Goal: Task Accomplishment & Management: Manage account settings

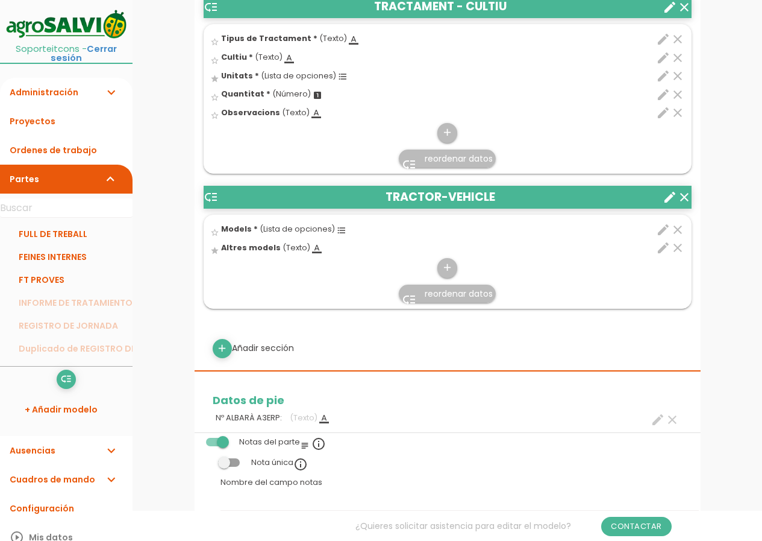
scroll to position [1386, 0]
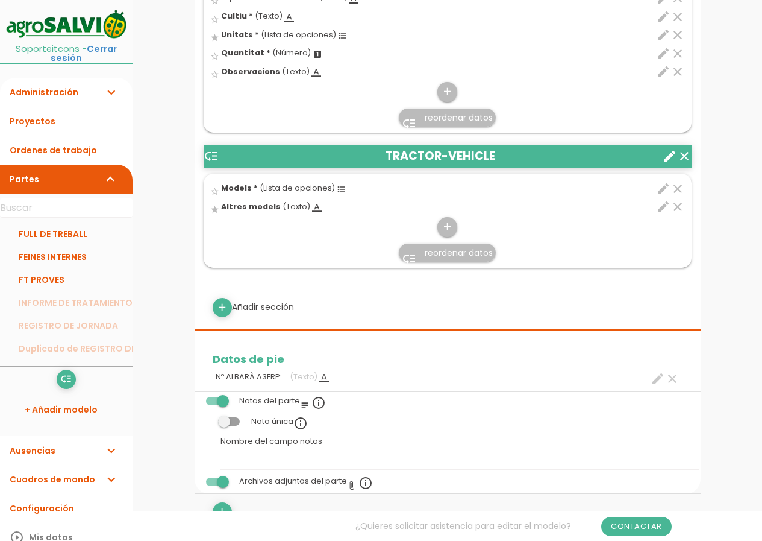
click at [661, 187] on icon "edit" at bounding box center [663, 188] width 14 height 14
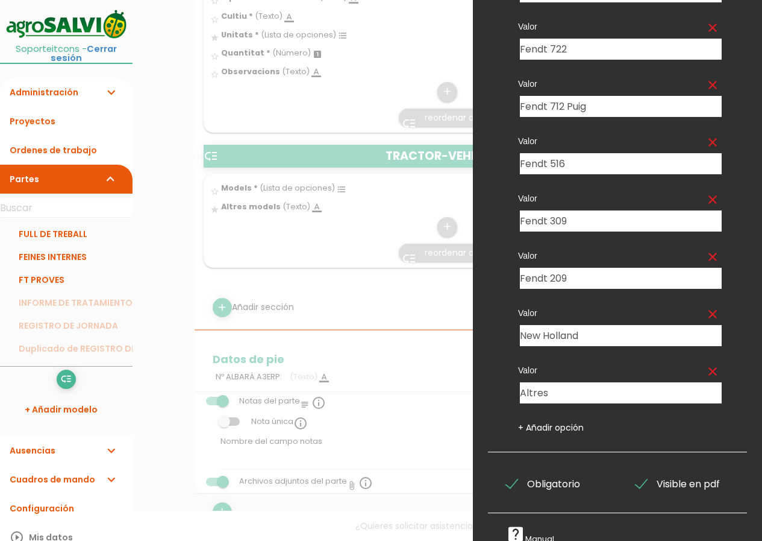
scroll to position [207, 0]
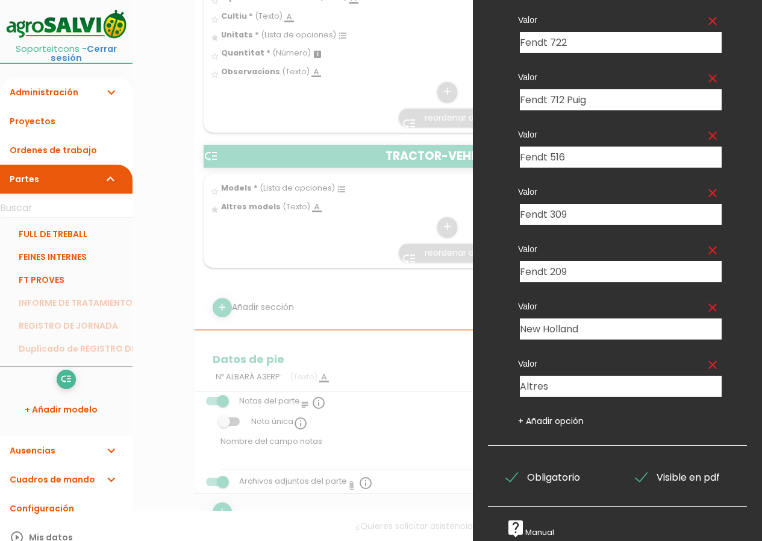
click at [554, 415] on link "+ Añadir opción" at bounding box center [551, 421] width 66 height 12
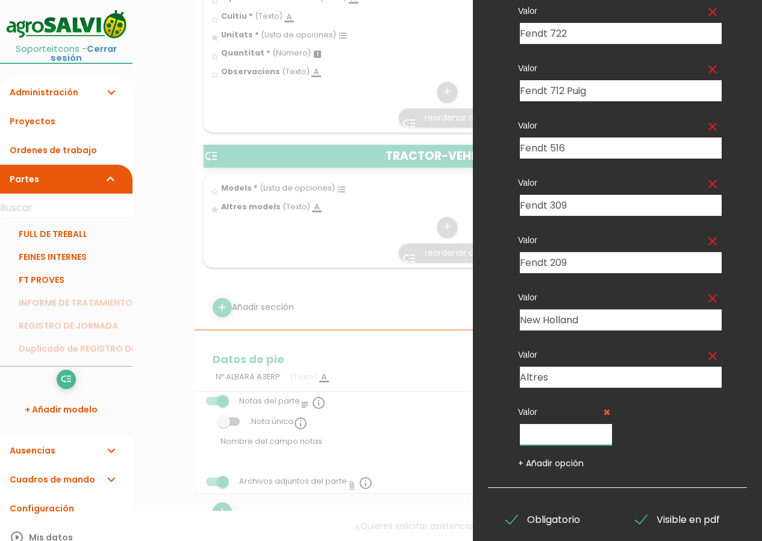
click at [561, 442] on input "text" at bounding box center [566, 434] width 92 height 21
type input "Fendt 516 Franca"
click at [639, 469] on div "Nombre del dato PRODUCTE (Nom) Eines Tipus de Tractament Models OPERARI/S Hora …" at bounding box center [617, 180] width 259 height 615
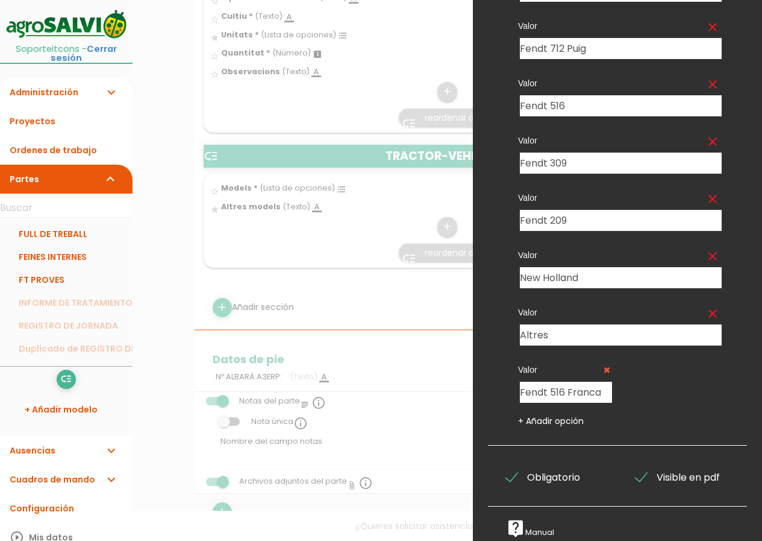
scroll to position [17, 0]
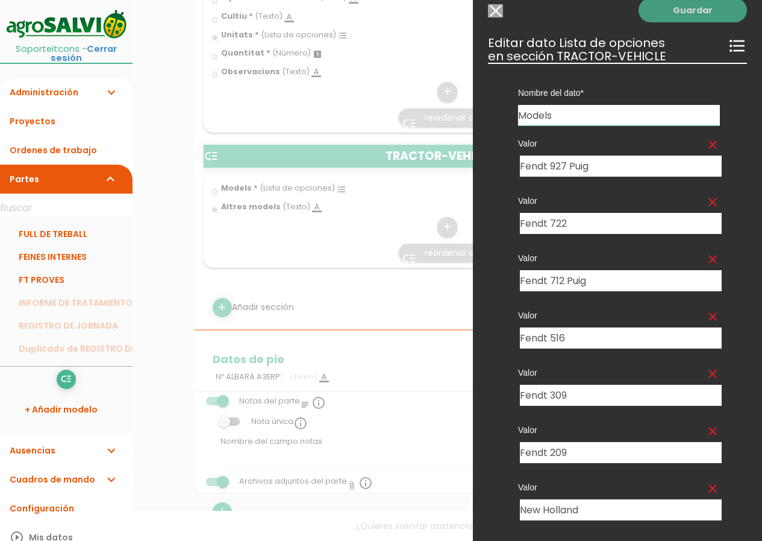
click at [716, 8] on link "Guardar" at bounding box center [693, 10] width 108 height 24
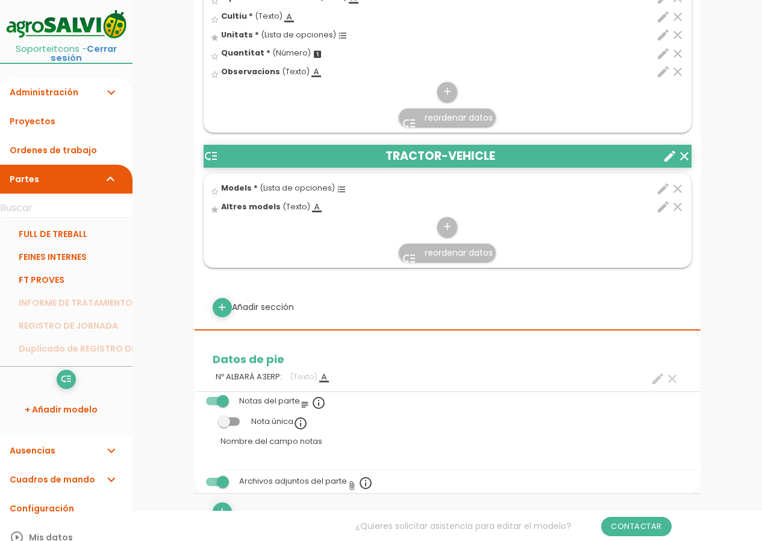
click at [662, 186] on icon "edit" at bounding box center [663, 188] width 14 height 14
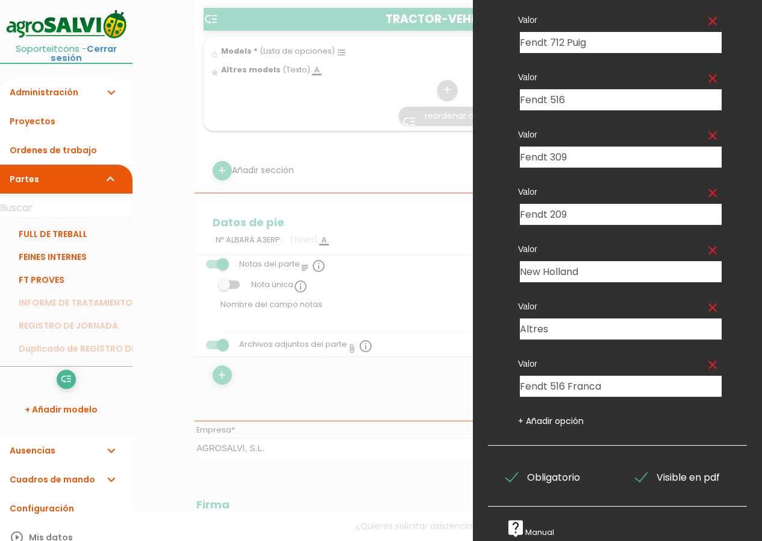
scroll to position [1687, 0]
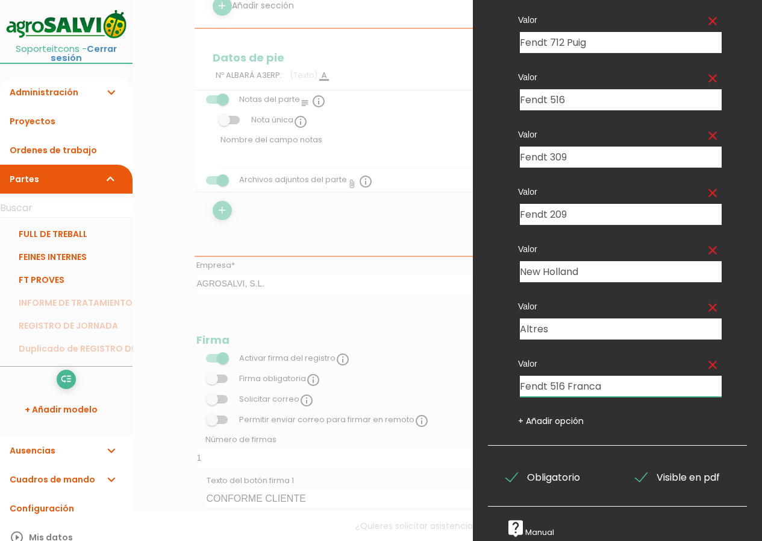
click at [594, 377] on input "Fendt 516 Franca" at bounding box center [621, 385] width 202 height 21
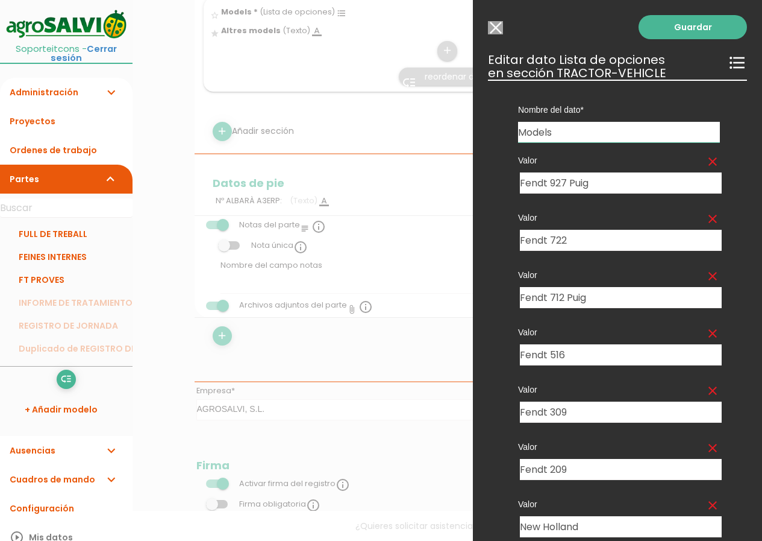
scroll to position [1446, 0]
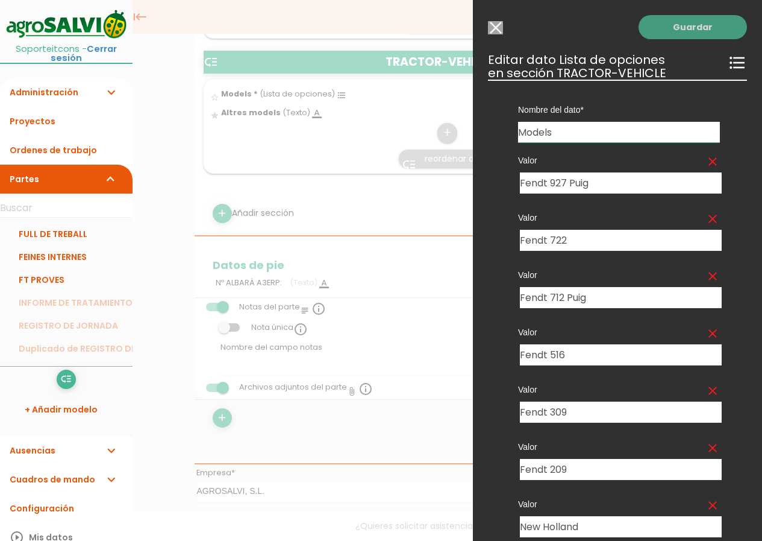
type input "Fendt 516 França"
click at [689, 34] on link "Guardar" at bounding box center [693, 27] width 108 height 24
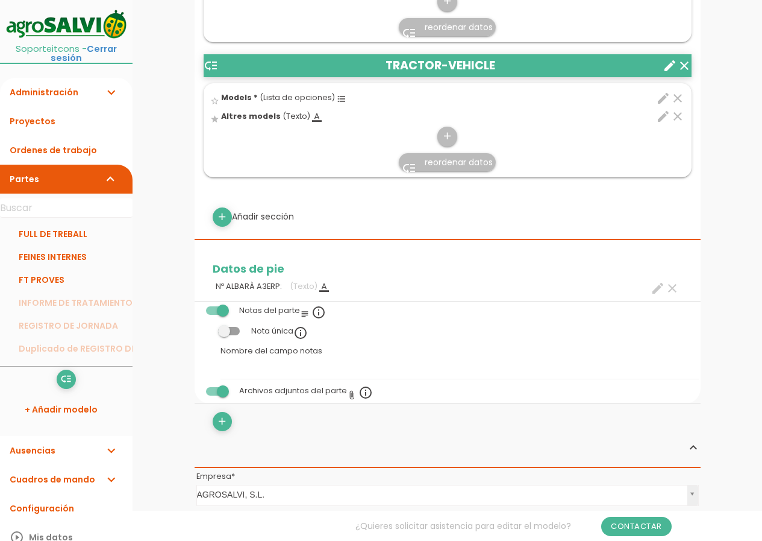
click at [665, 97] on icon "edit" at bounding box center [663, 98] width 14 height 14
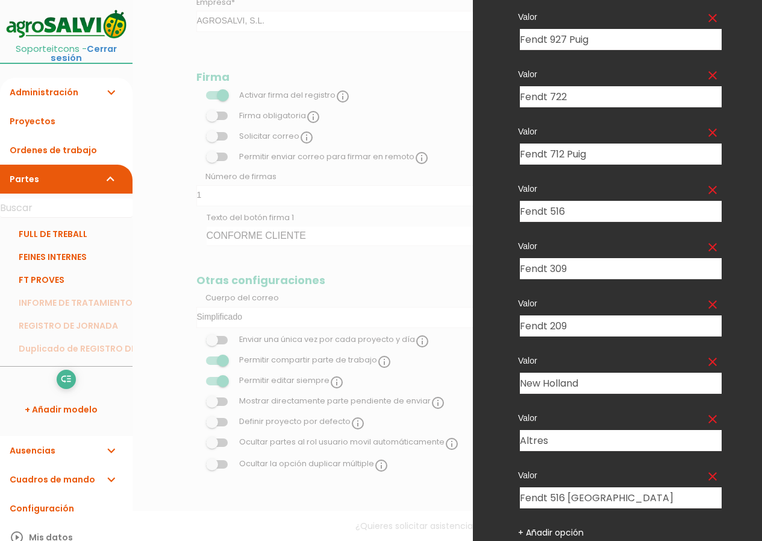
scroll to position [264, 0]
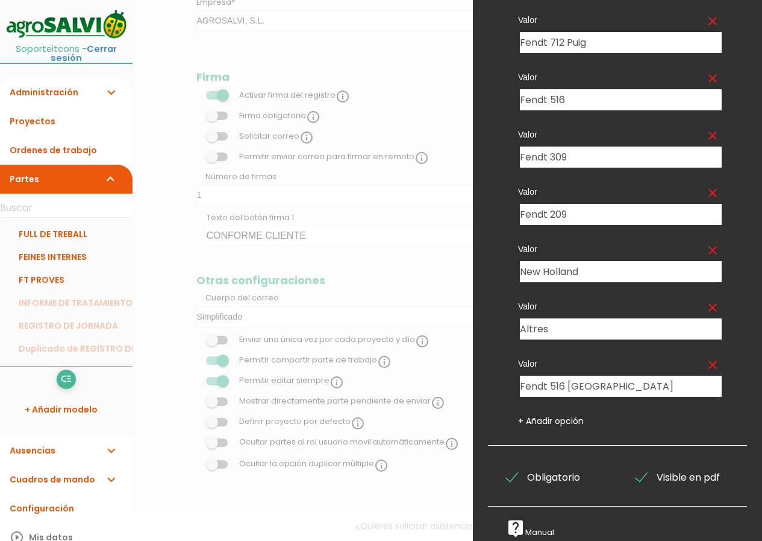
click at [544, 415] on link "+ Añadir opción" at bounding box center [551, 421] width 66 height 12
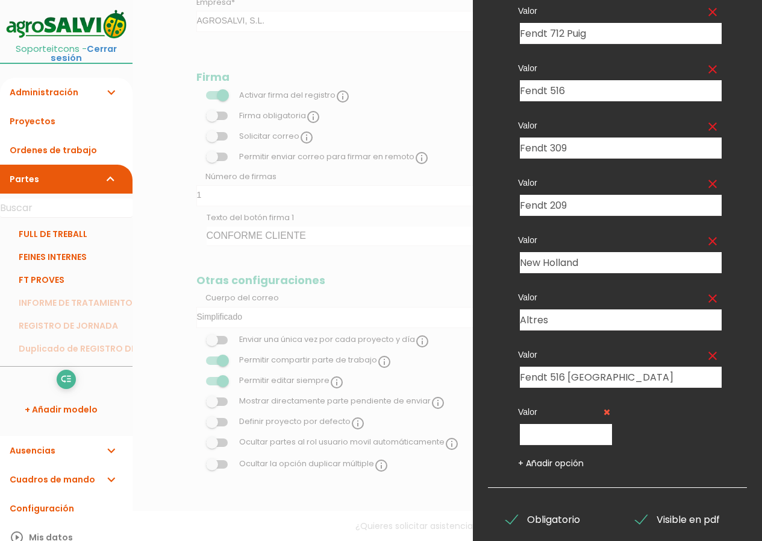
click at [604, 411] on icon at bounding box center [607, 411] width 7 height 8
